Goal: Use online tool/utility: Utilize a website feature to perform a specific function

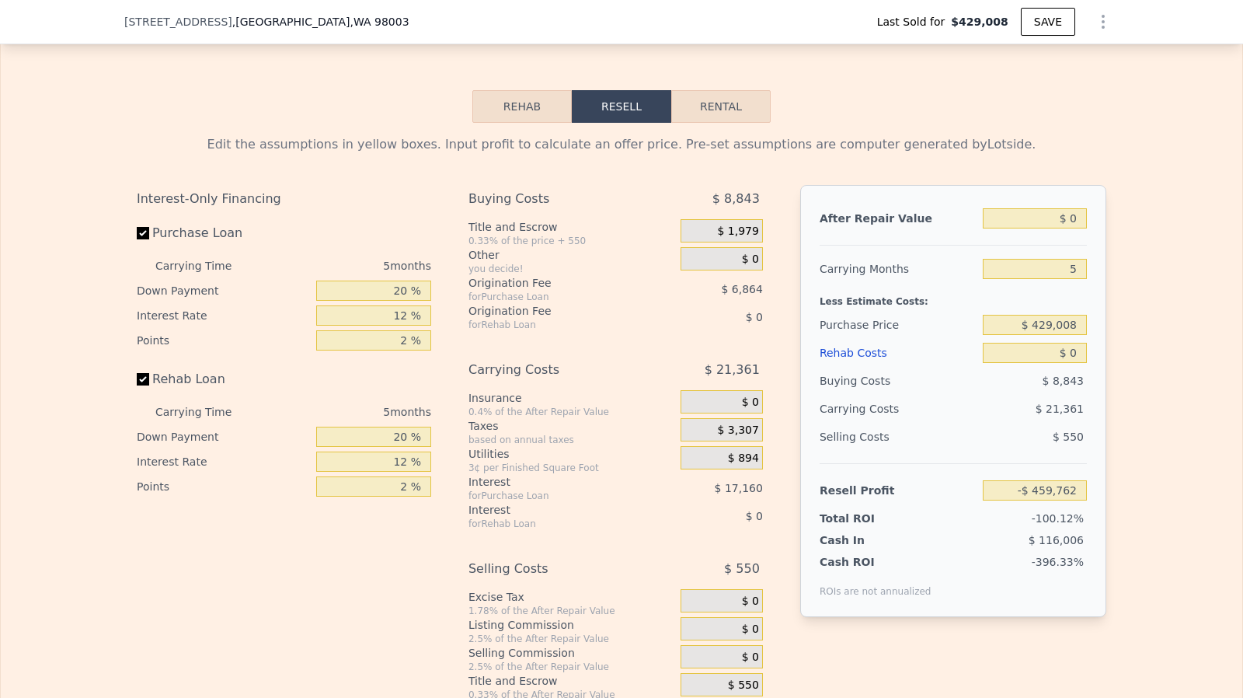
scroll to position [2212, 0]
click at [137, 384] on input "Rehab Loan" at bounding box center [143, 377] width 12 height 12
checkbox input "false"
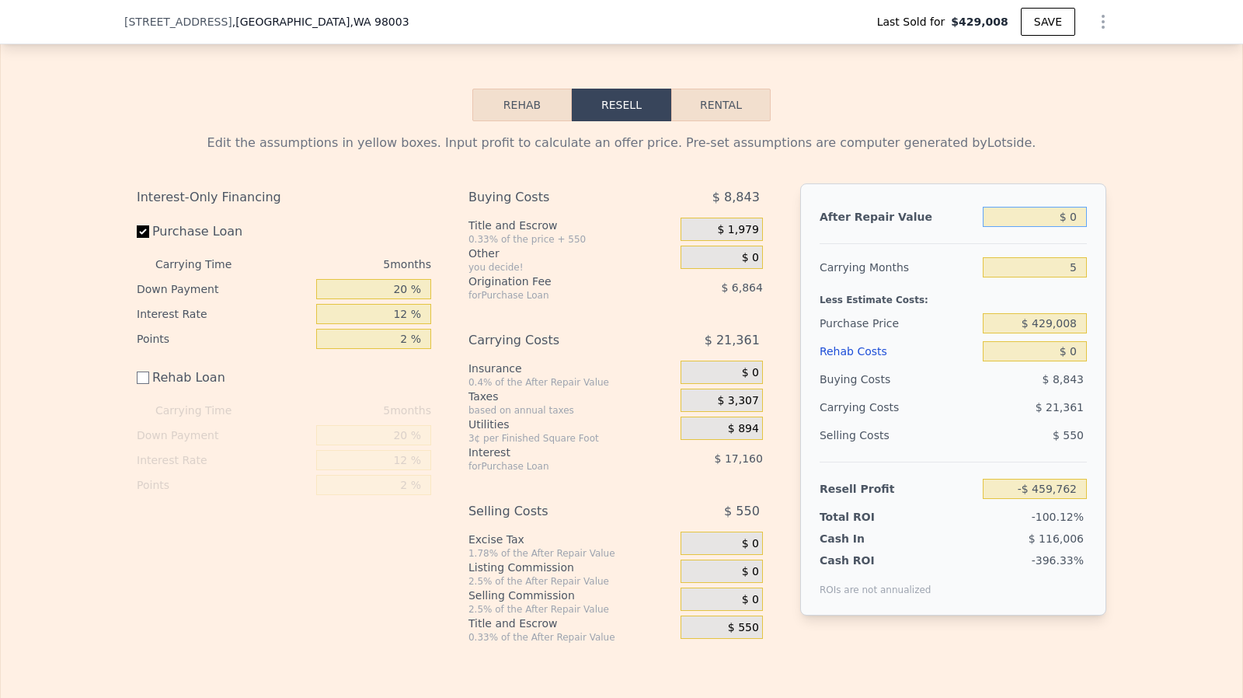
click at [1075, 227] on input "$ 0" at bounding box center [1035, 217] width 104 height 20
type input "$ 8"
type input "-$ 459,754"
type input "$ 830"
type input "-$ 458,993"
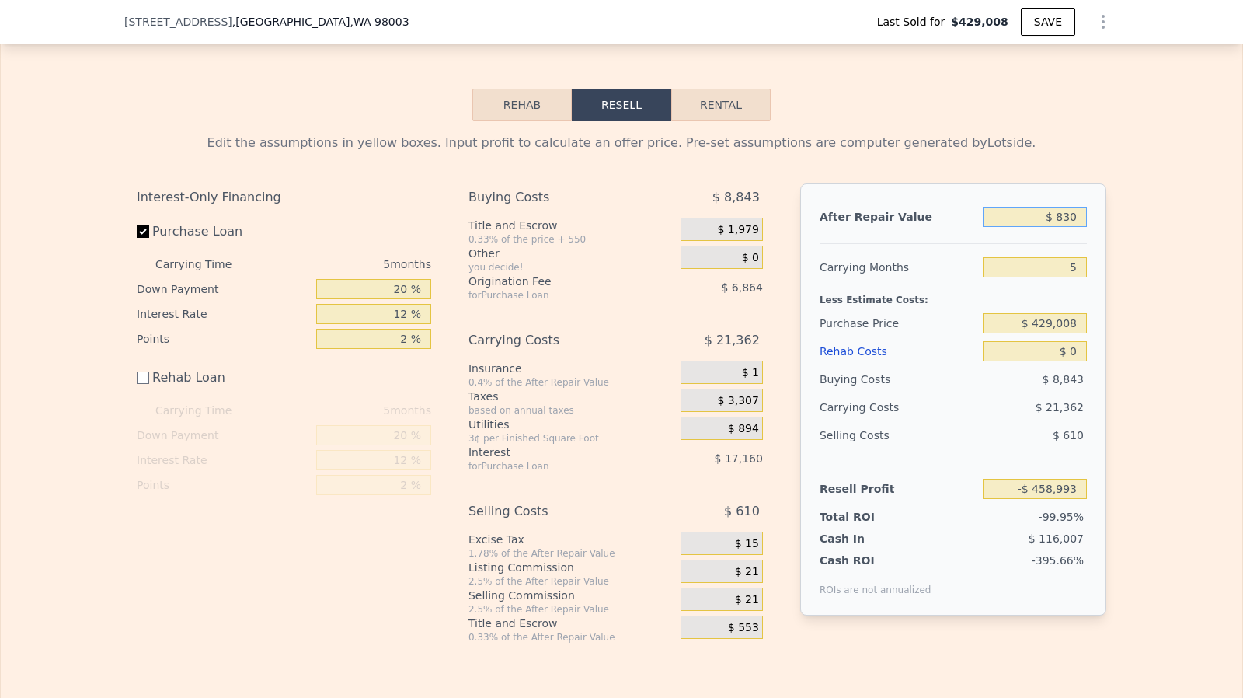
type input "$ 8,300"
type input "-$ 452,068"
type input "$ 830,000"
type input "$ 309,817"
type input "$ 830,000"
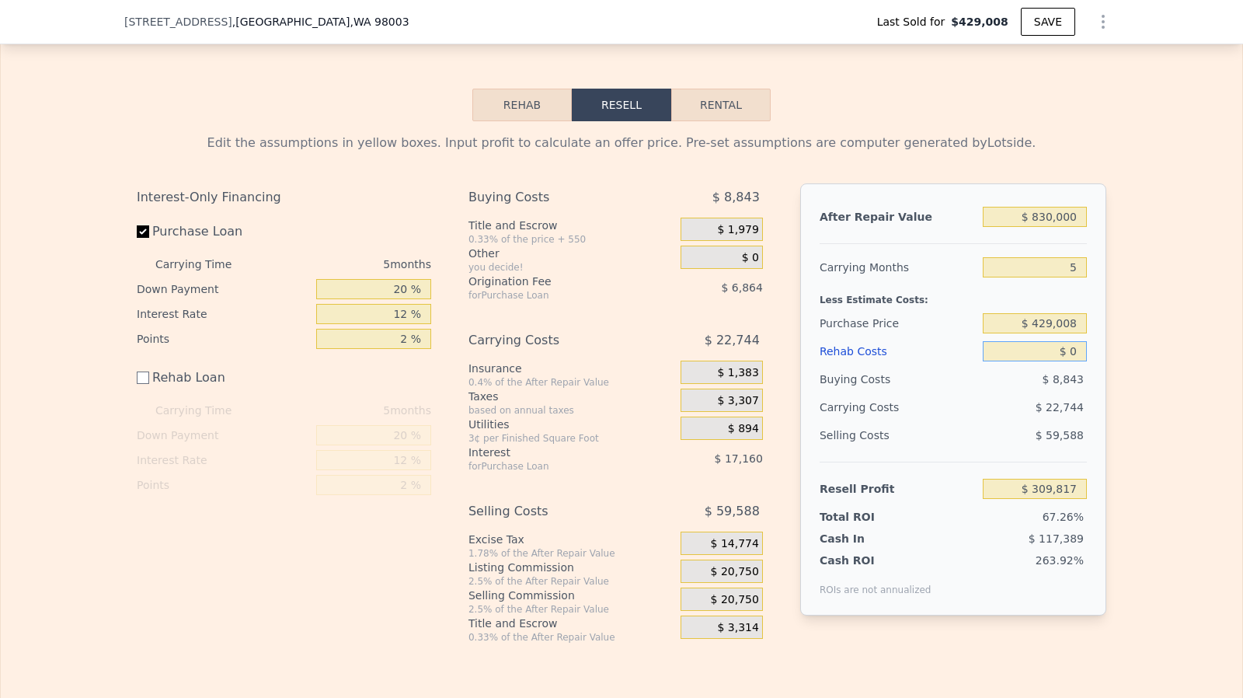
click at [1077, 361] on input "$ 0" at bounding box center [1035, 351] width 104 height 20
type input "$ 80,000"
type input "$ 229,817"
type input "$ 80,000"
click at [1070, 333] on input "$ 429,008" at bounding box center [1035, 323] width 104 height 20
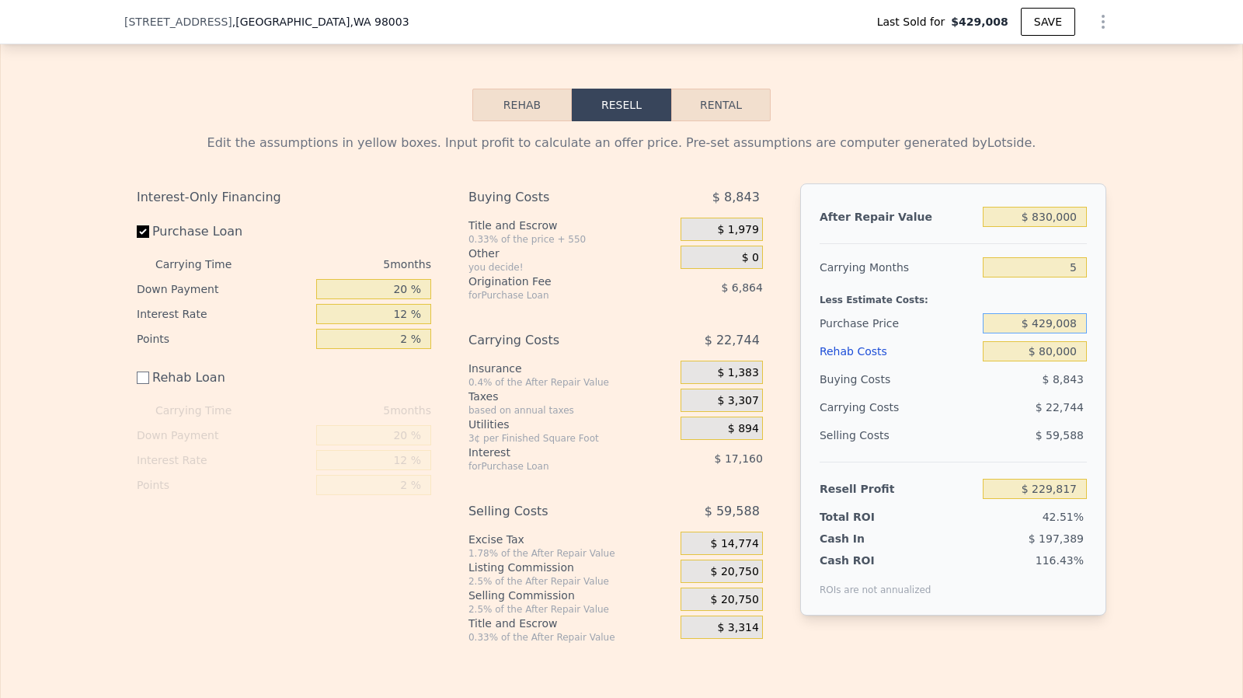
click at [1070, 333] on input "$ 429,008" at bounding box center [1035, 323] width 104 height 20
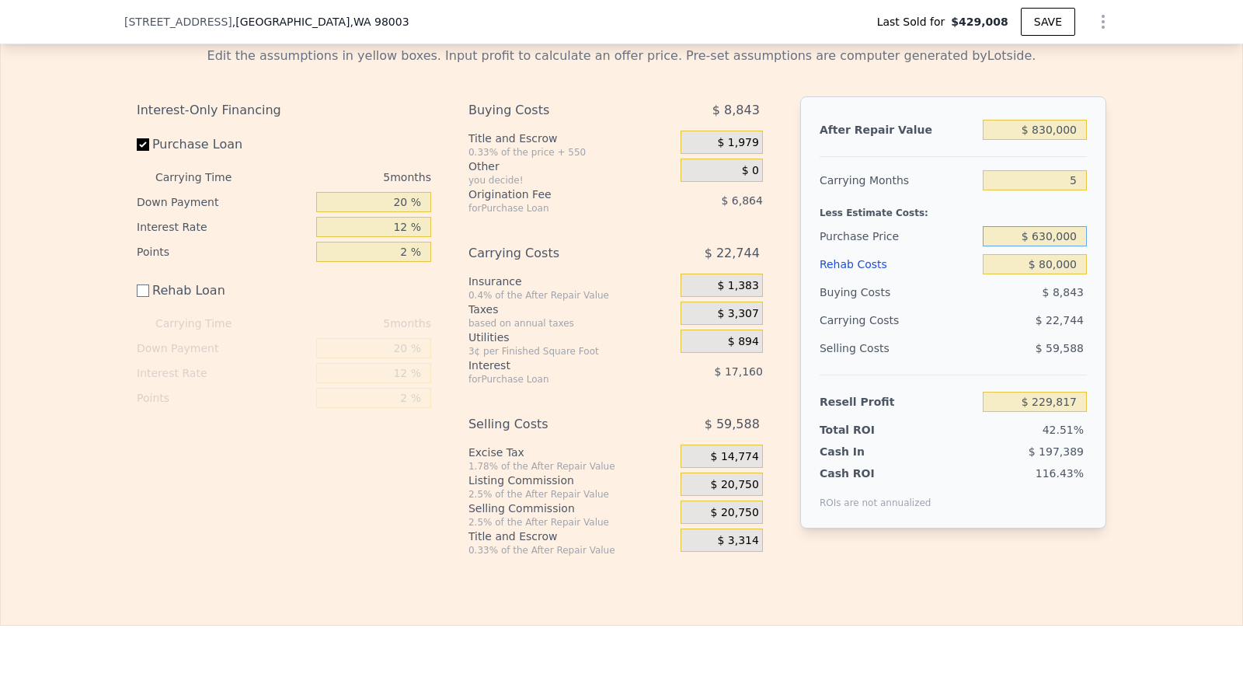
type input "$ 630,000"
click at [729, 492] on span "$ 20,750" at bounding box center [735, 485] width 48 height 14
type input "$ 16,900"
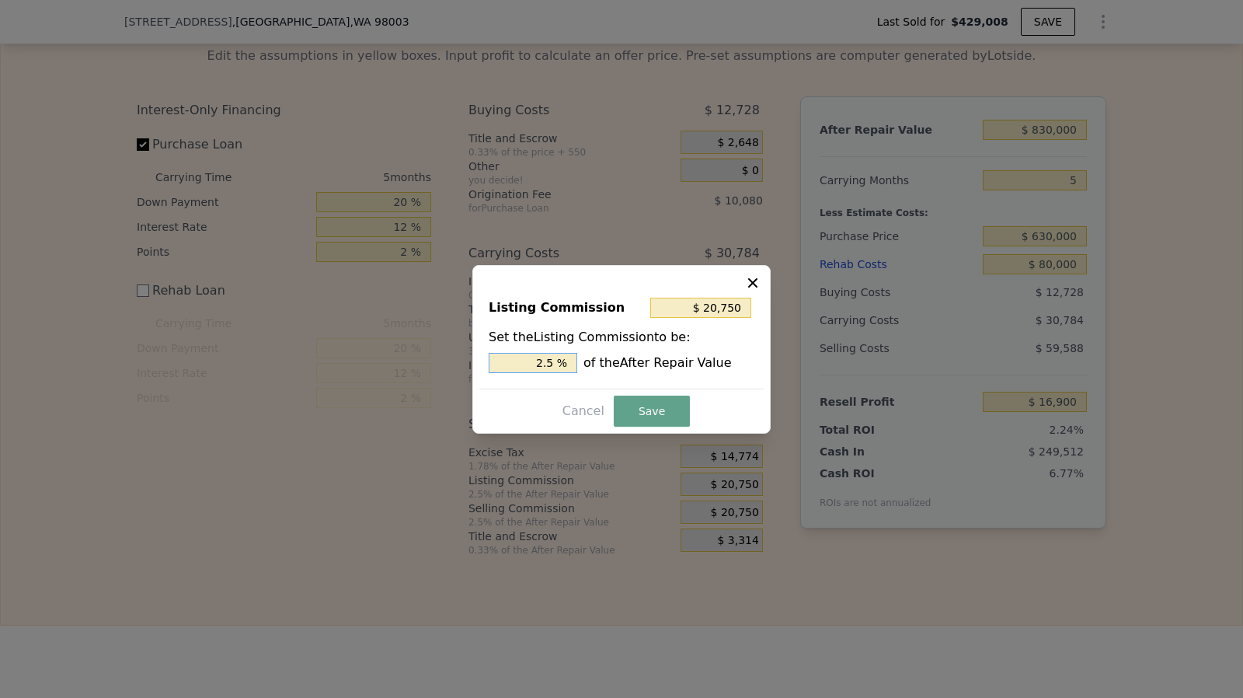
click at [569, 370] on input "2.5 %" at bounding box center [533, 363] width 89 height 20
type input "$ 16,600"
type input "2 %"
type input "$ 0"
type input "0 %"
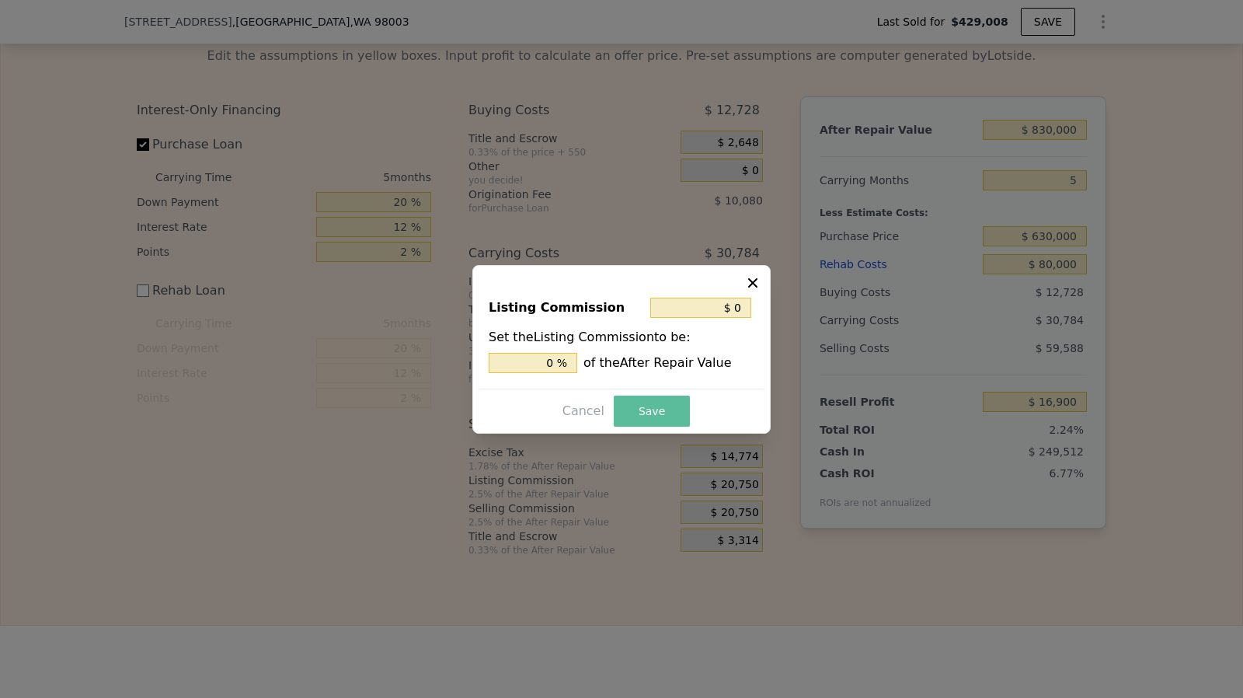
click at [639, 418] on button "Save" at bounding box center [652, 410] width 76 height 31
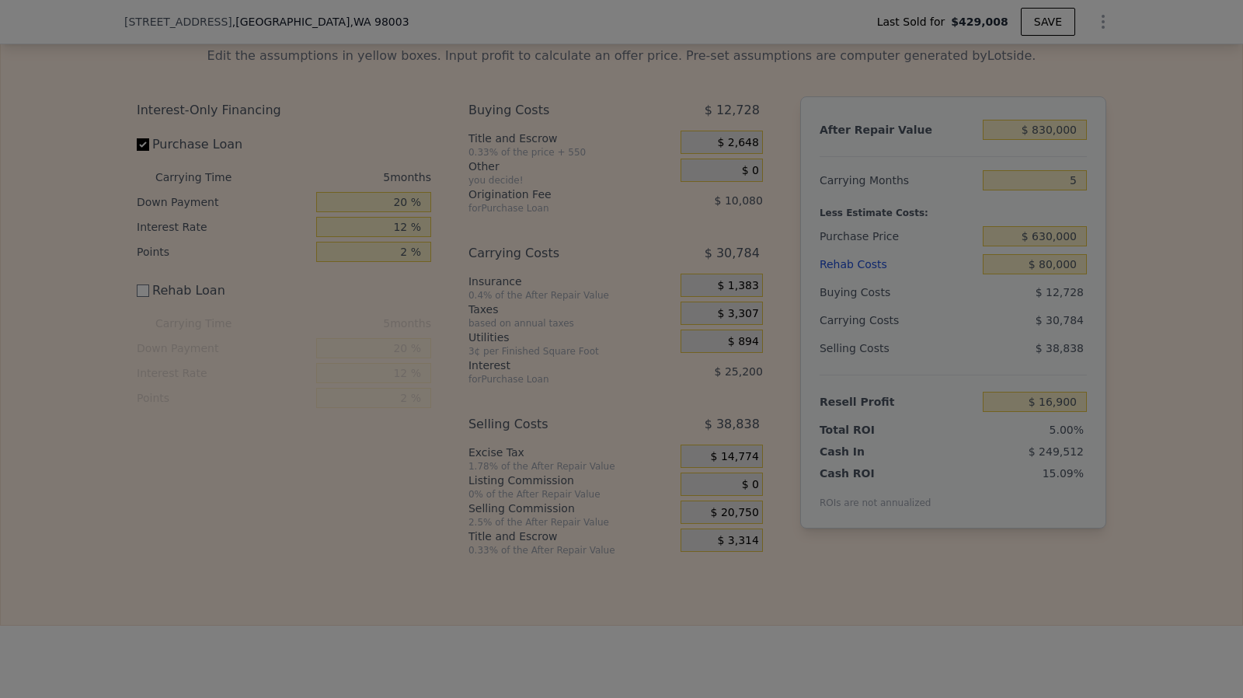
type input "$ 37,650"
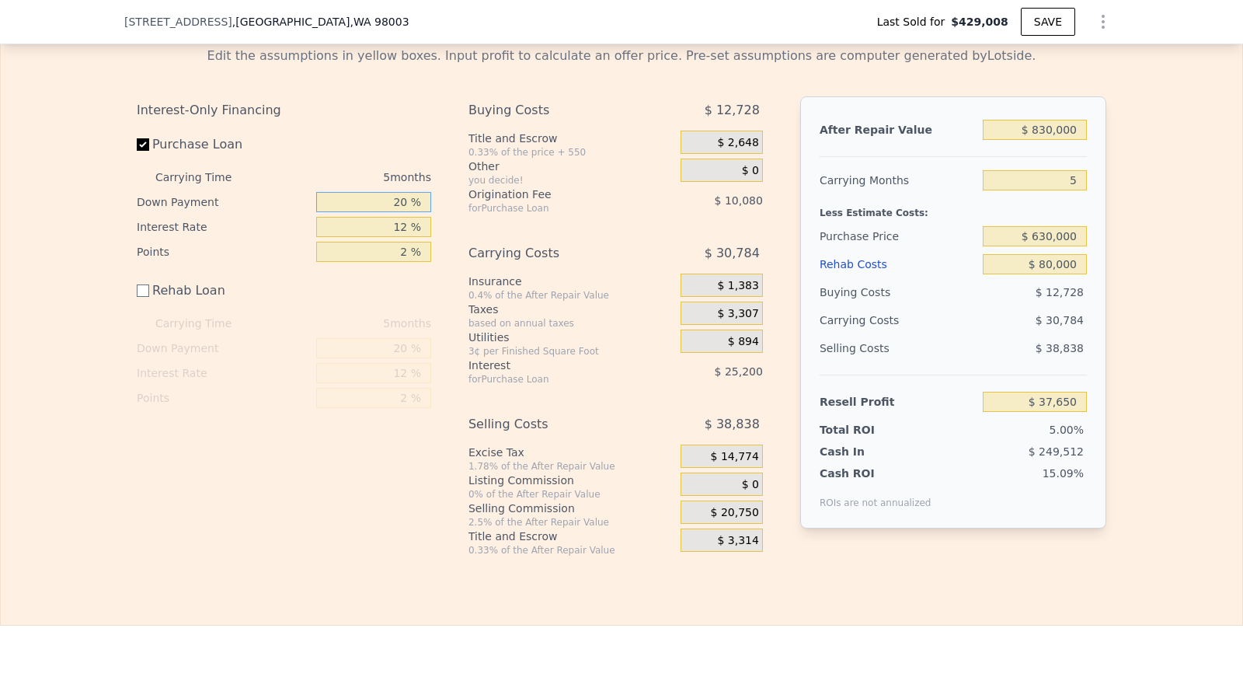
click at [402, 212] on input "20 %" at bounding box center [373, 202] width 115 height 20
type input "2 %"
type input "$ 29,712"
type input "10 %"
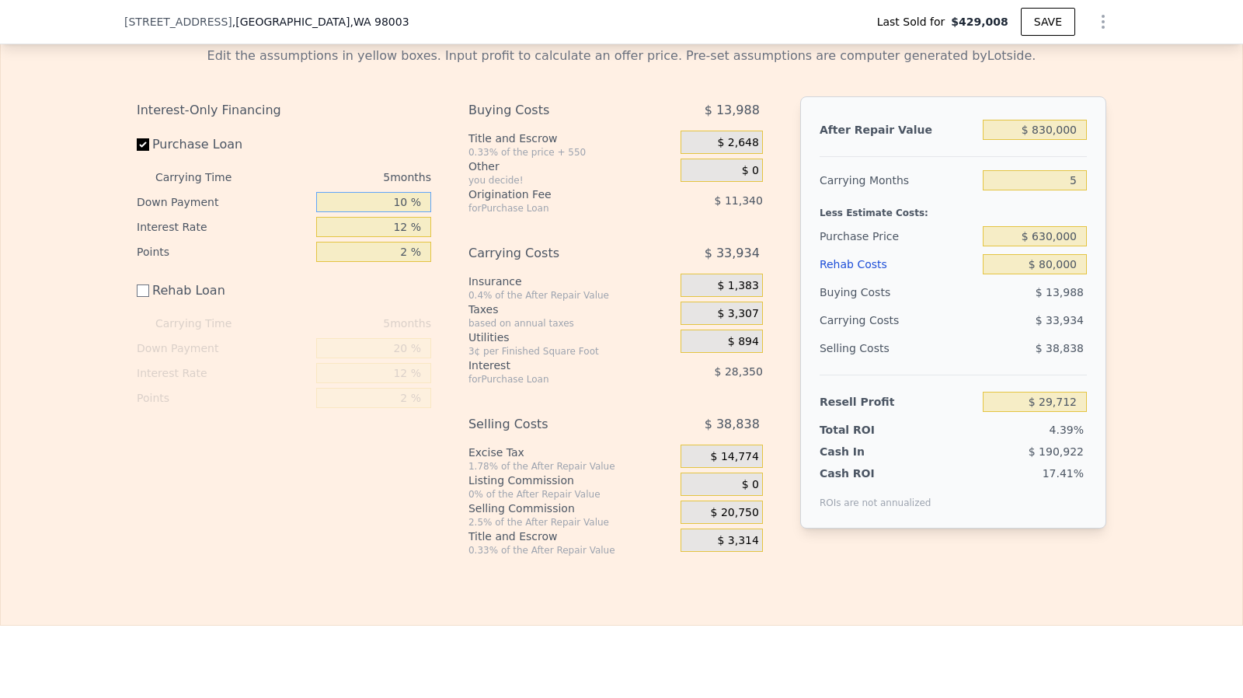
type input "$ 33,240"
type input "10 %"
click at [137, 151] on input "Purchase Loan" at bounding box center [143, 144] width 12 height 12
checkbox input "false"
type input "$ 72,930"
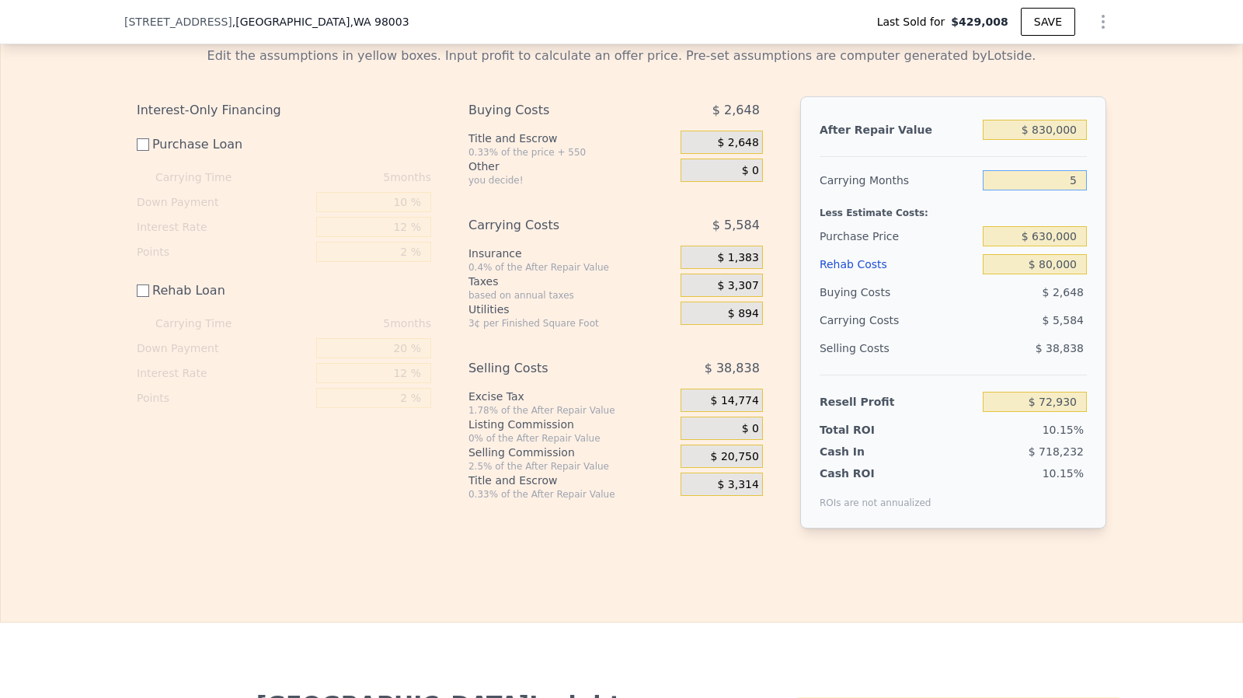
click at [1081, 190] on input "5" at bounding box center [1035, 180] width 104 height 20
click at [747, 436] on span "$ 0" at bounding box center [750, 429] width 17 height 14
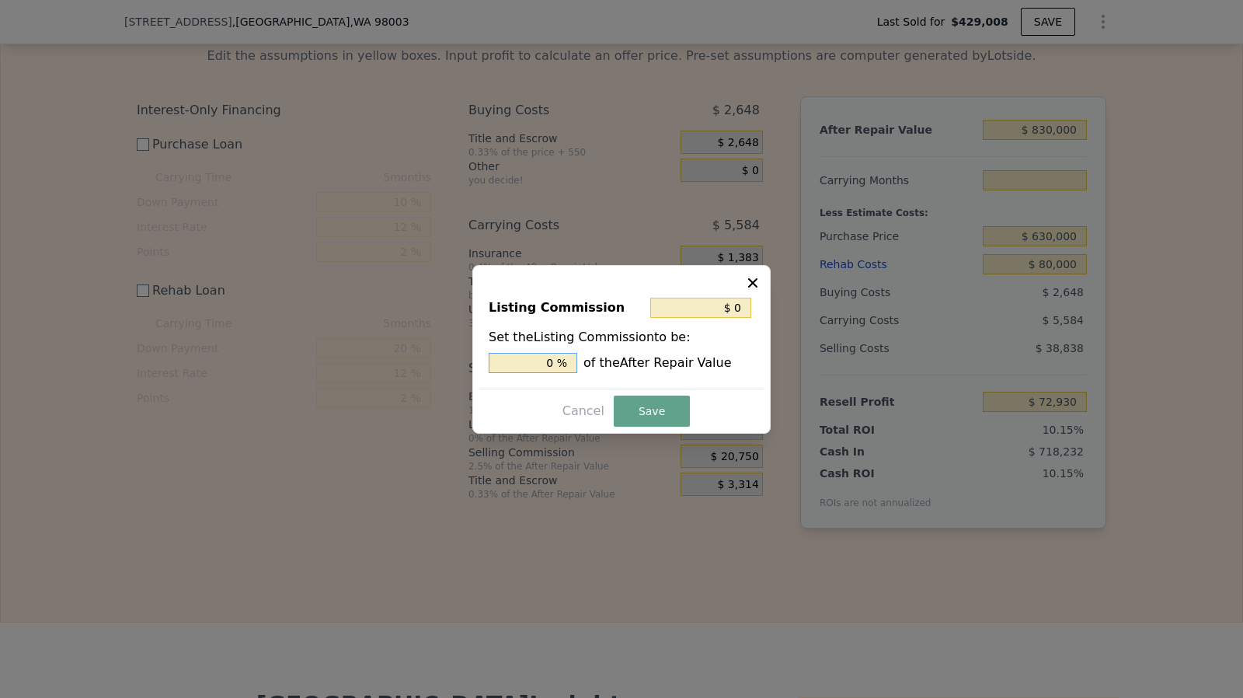
click at [559, 369] on input "0 %" at bounding box center [533, 363] width 89 height 20
type input "$ 8,300"
type input "1 %"
click at [632, 402] on button "Save" at bounding box center [652, 410] width 76 height 31
type input "5"
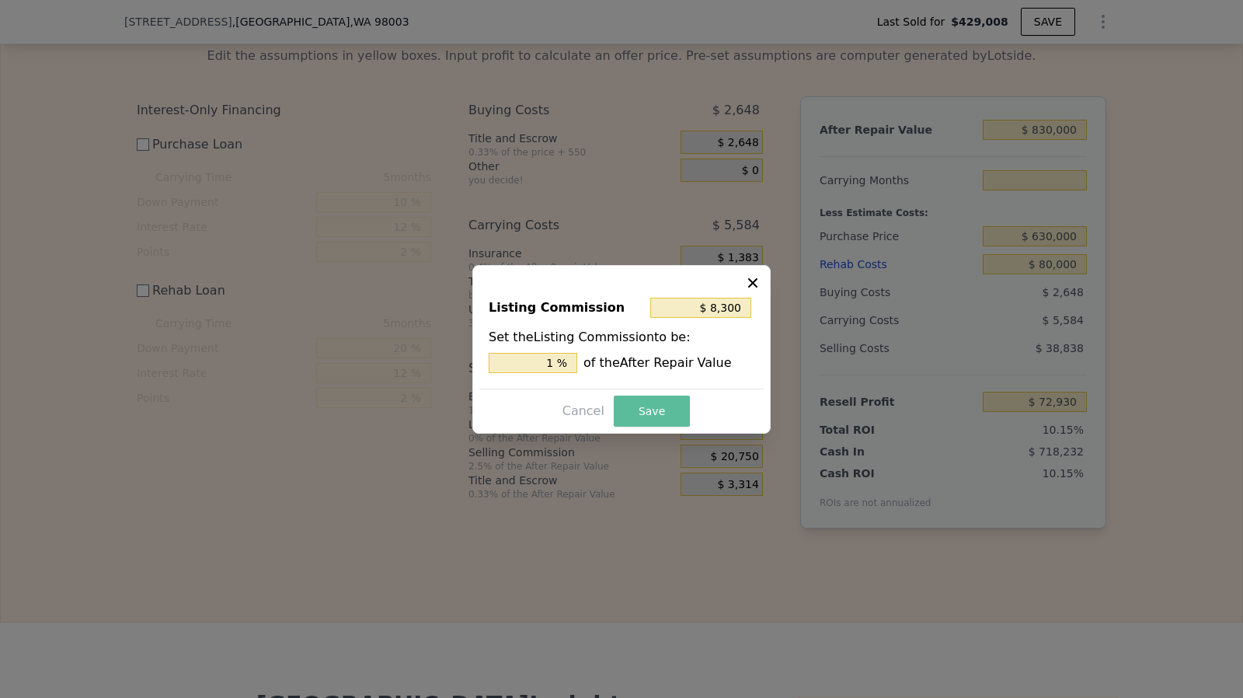
type input "$ 64,630"
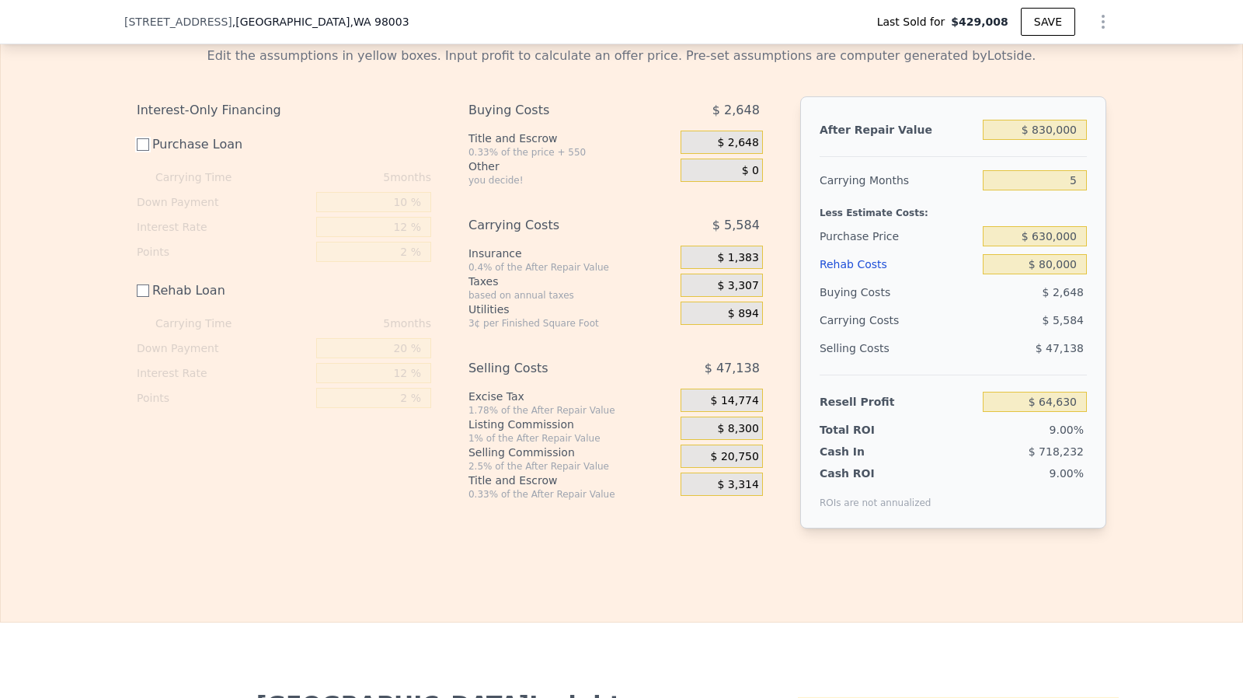
click at [137, 151] on input "Purchase Loan" at bounding box center [143, 144] width 12 height 12
checkbox input "true"
type input "$ 24,940"
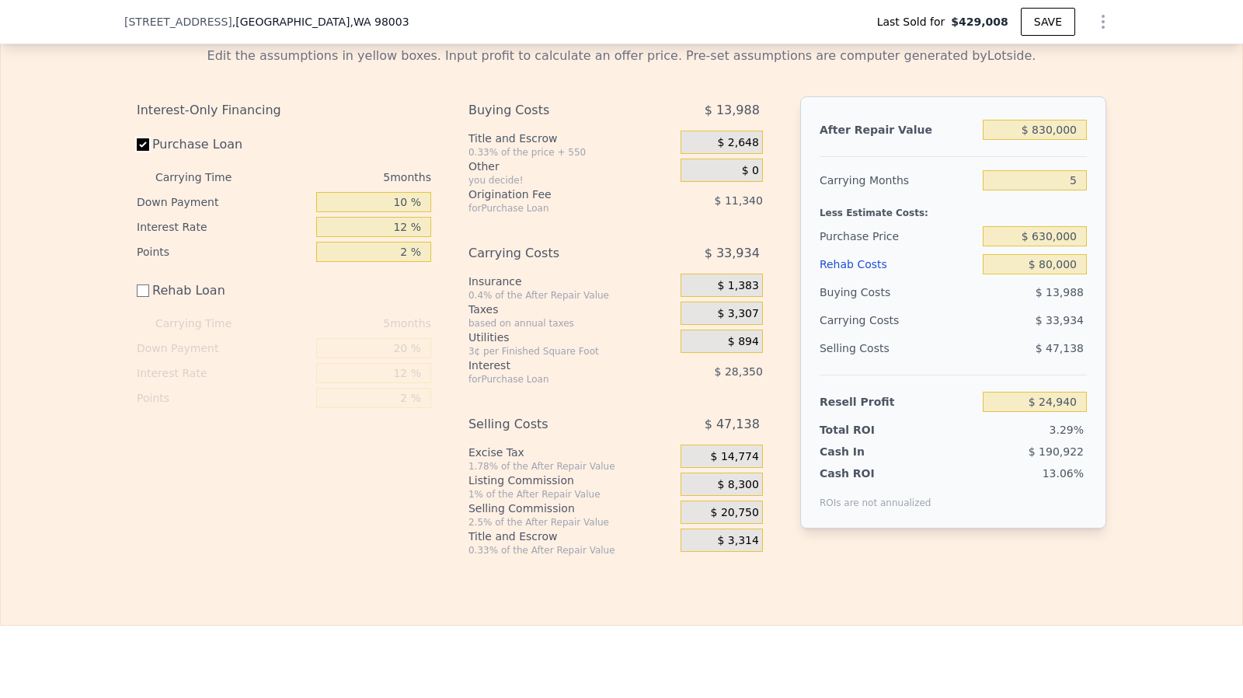
click at [137, 151] on input "Purchase Loan" at bounding box center [143, 144] width 12 height 12
checkbox input "false"
type input "$ 64,630"
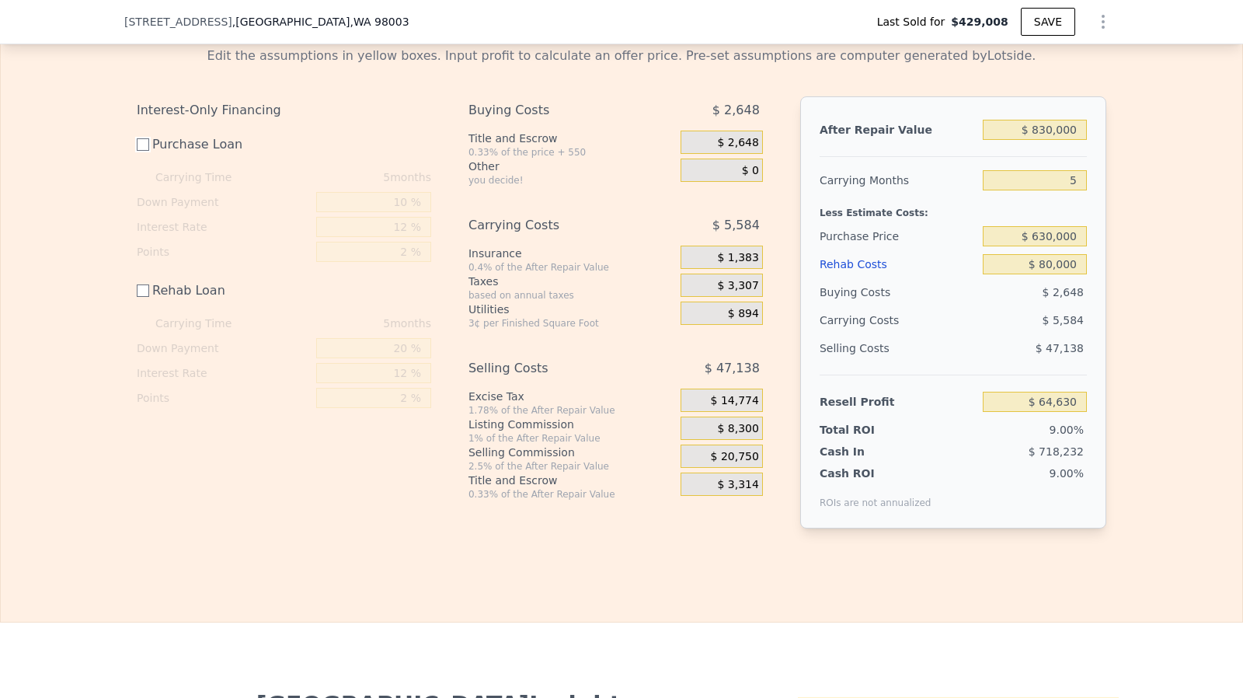
click at [137, 151] on input "Purchase Loan" at bounding box center [143, 144] width 12 height 12
checkbox input "true"
type input "$ 24,940"
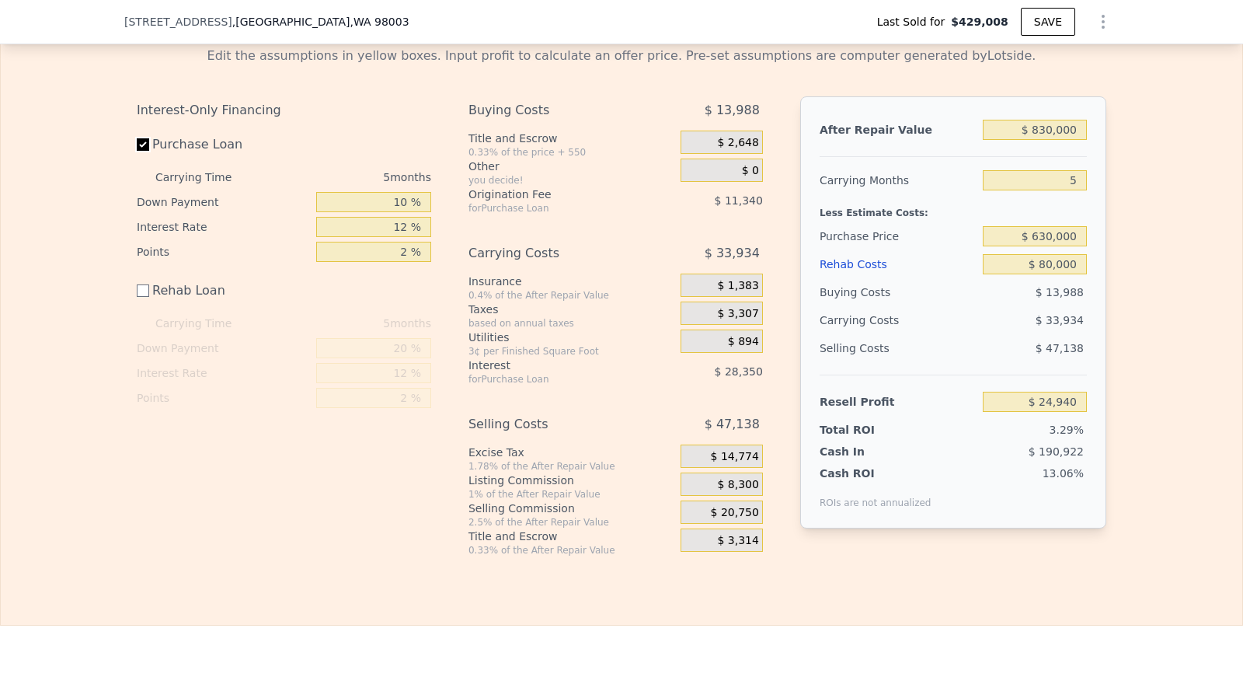
click at [137, 151] on input "Purchase Loan" at bounding box center [143, 144] width 12 height 12
checkbox input "false"
type input "$ 64,630"
